Goal: Transaction & Acquisition: Download file/media

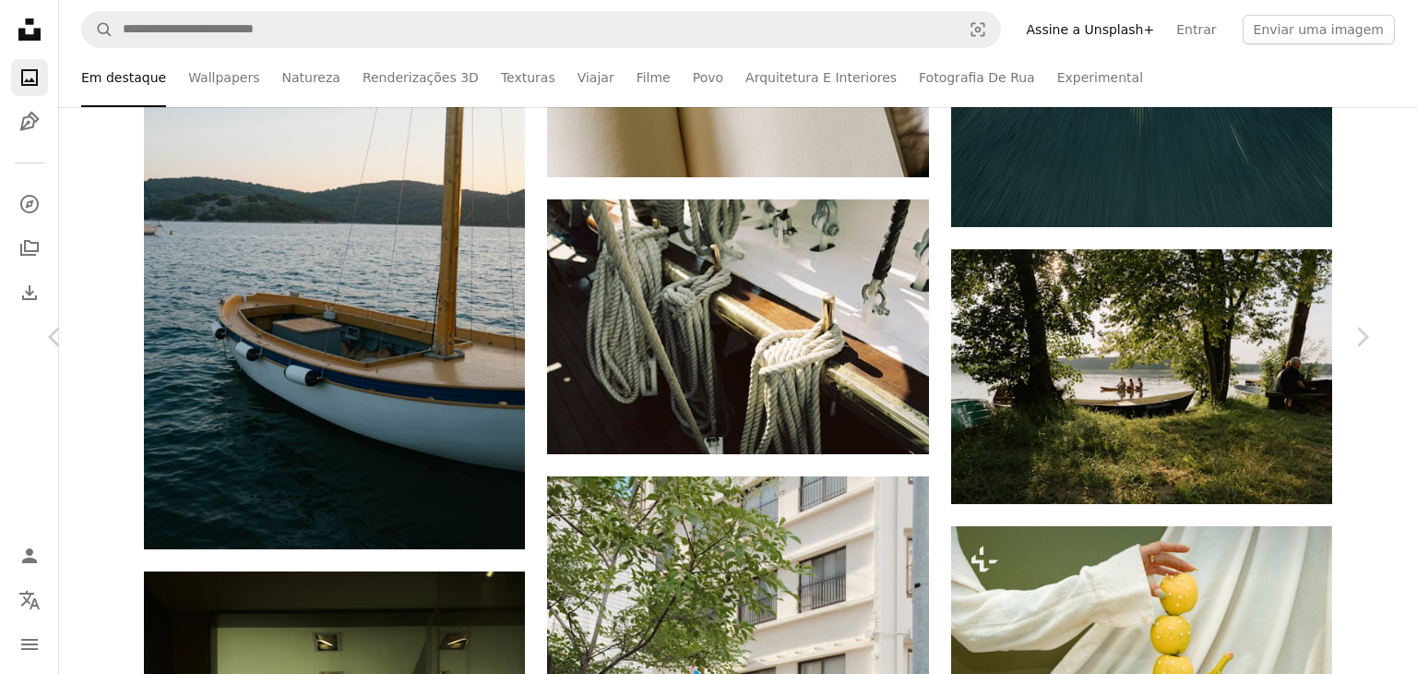
scroll to position [4614, 0]
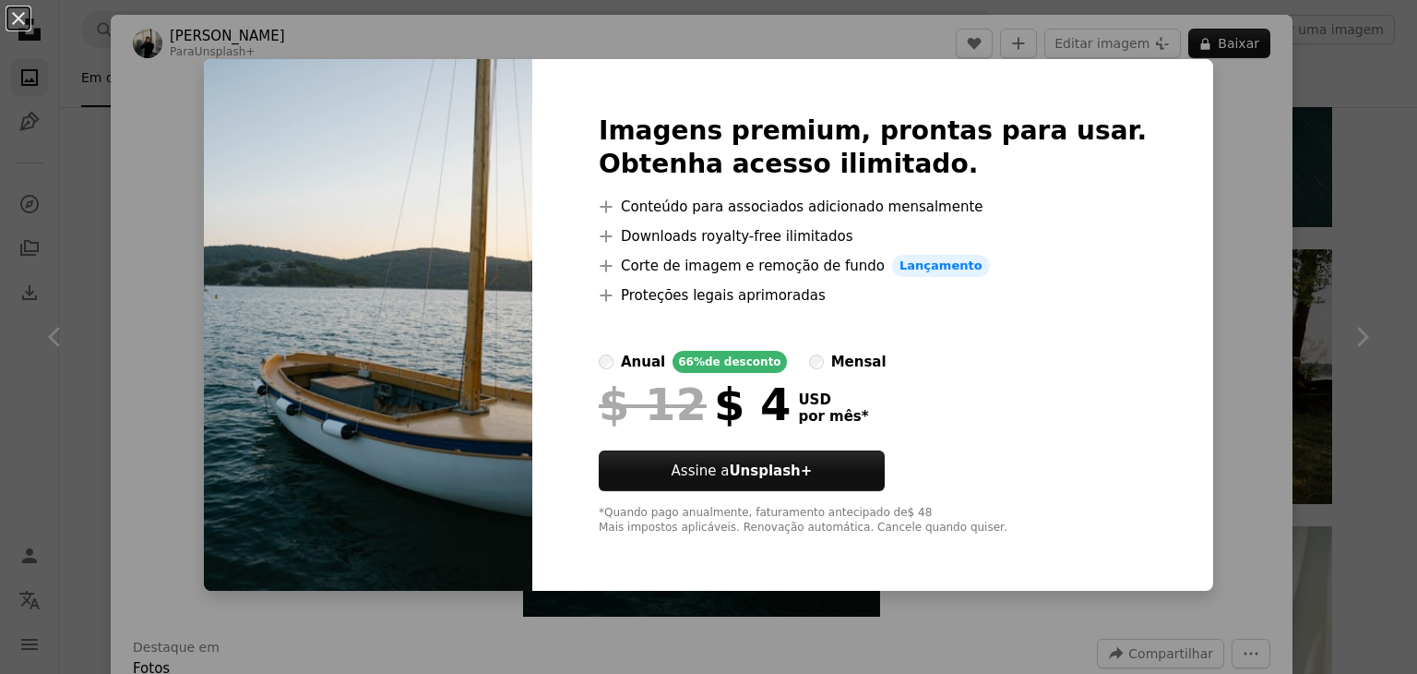
click at [1213, 94] on div "An X shape Imagens premium, prontas para usar. Obtenha acesso ilimitado. A plus…" at bounding box center [708, 337] width 1417 height 674
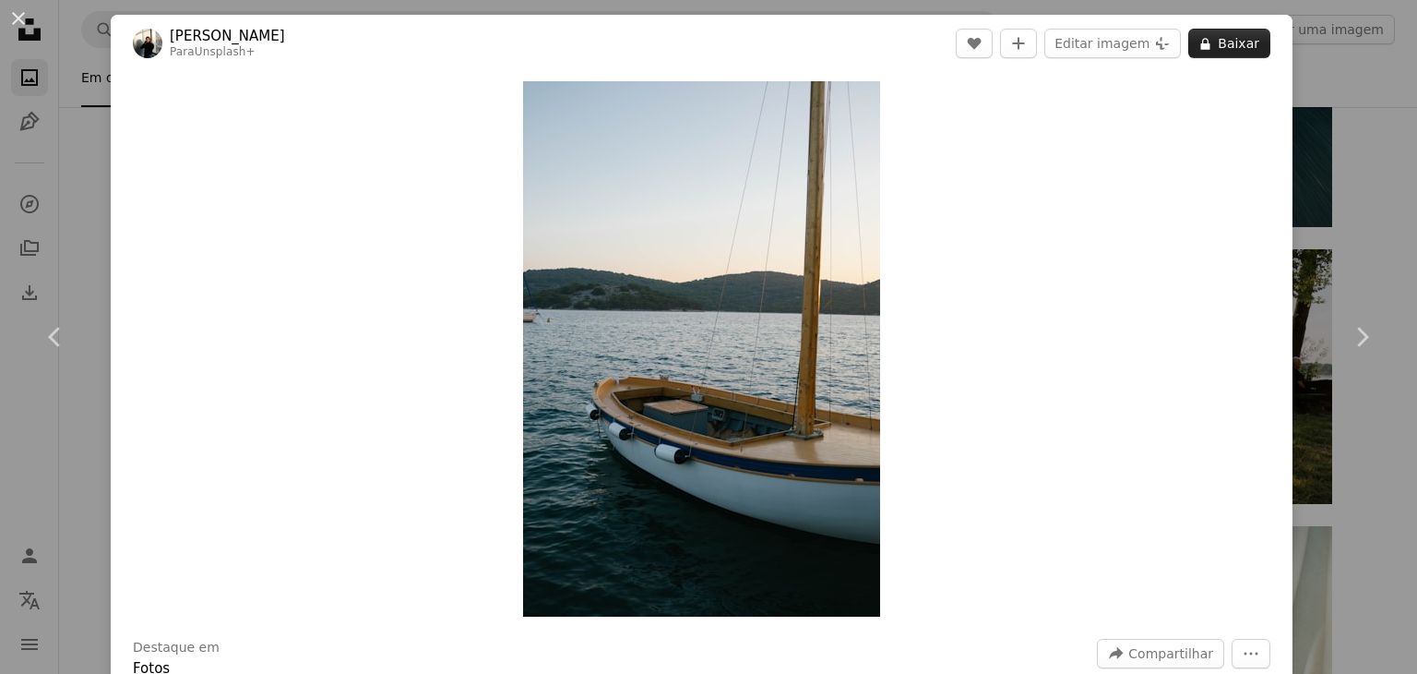
click at [1214, 42] on button "A lock Baixar" at bounding box center [1230, 44] width 82 height 30
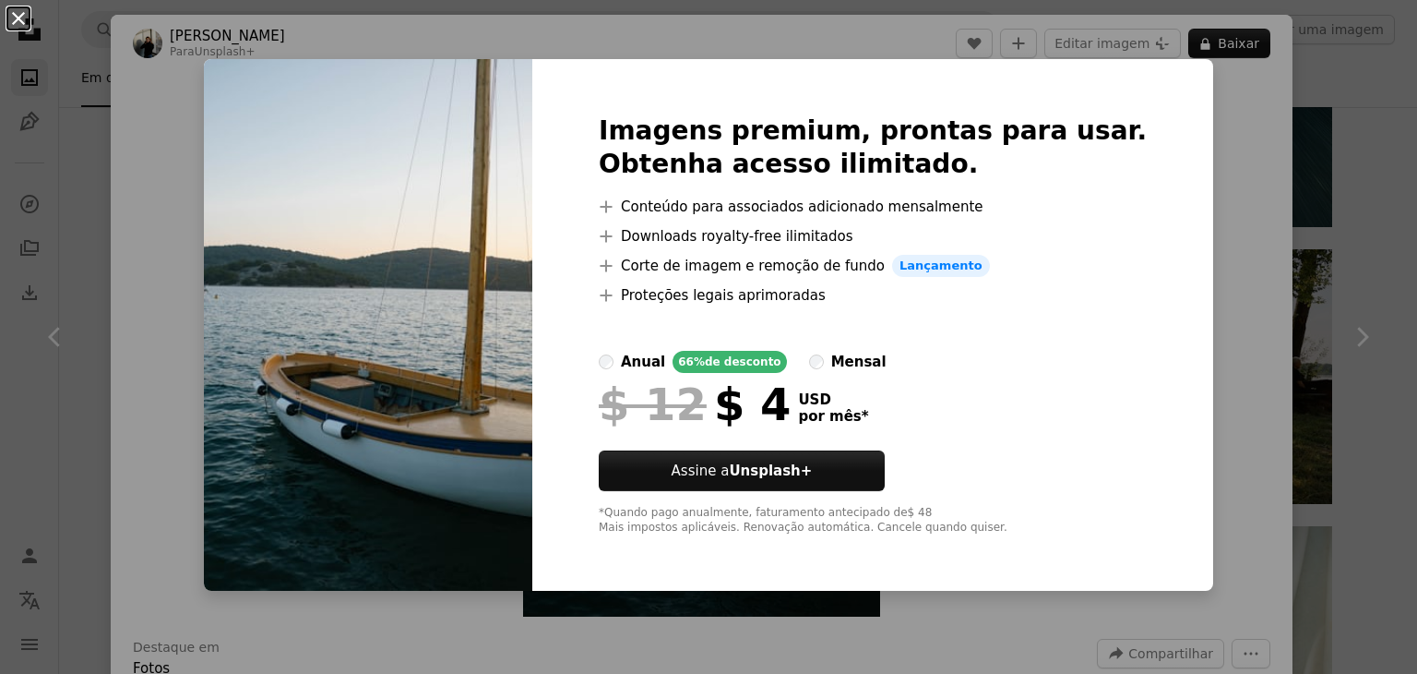
click at [14, 19] on button "An X shape" at bounding box center [18, 18] width 22 height 22
